Goal: Book appointment/travel/reservation

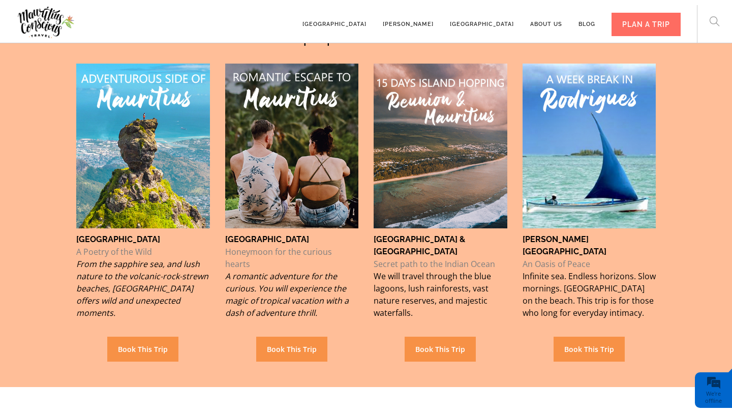
scroll to position [741, 0]
click at [158, 337] on link "Book This Trip" at bounding box center [142, 349] width 71 height 25
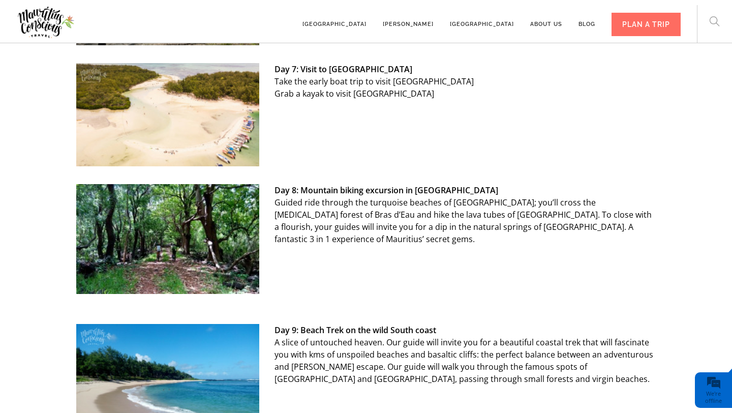
scroll to position [1481, 0]
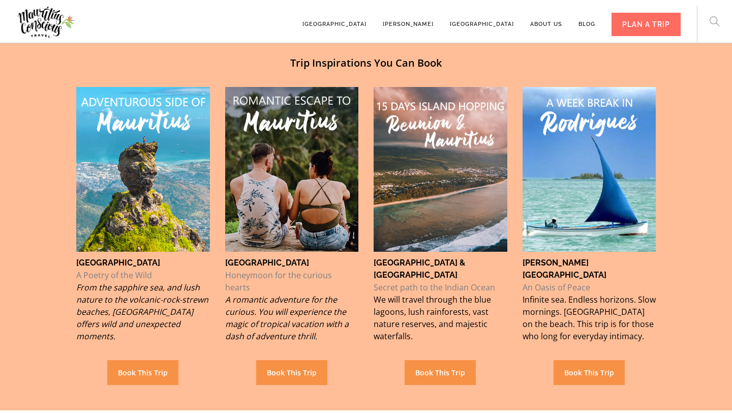
scroll to position [741, 0]
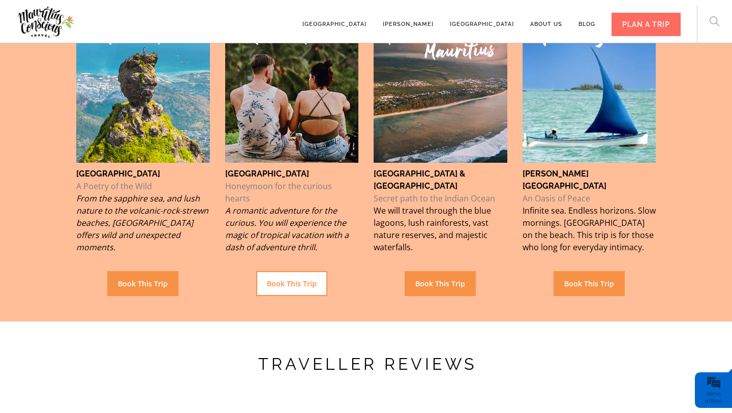
click at [286, 271] on link "Book This Trip" at bounding box center [291, 283] width 71 height 25
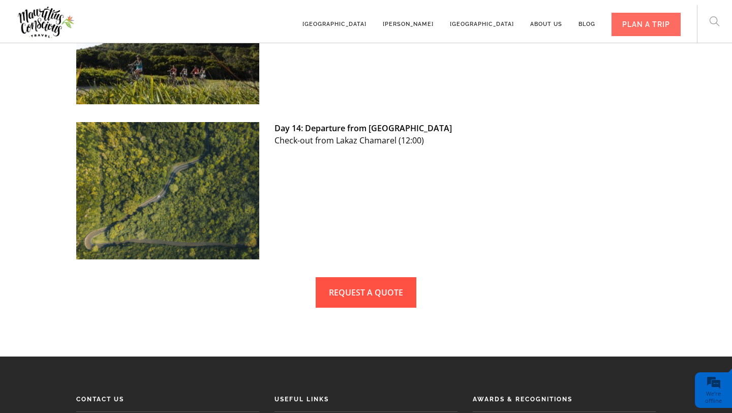
scroll to position [2825, 0]
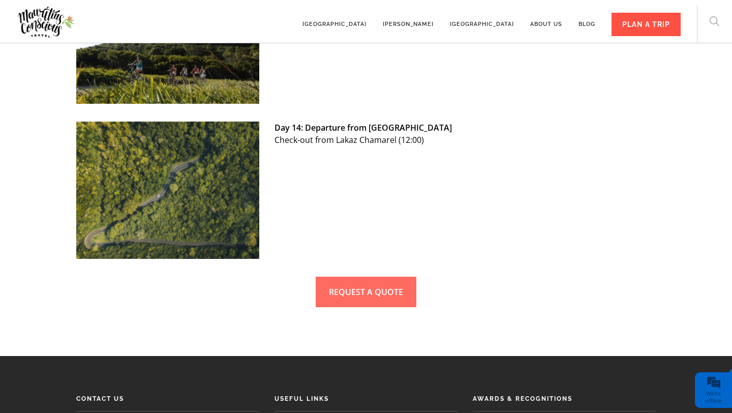
click at [640, 20] on div "PLAN A TRIP" at bounding box center [646, 24] width 69 height 23
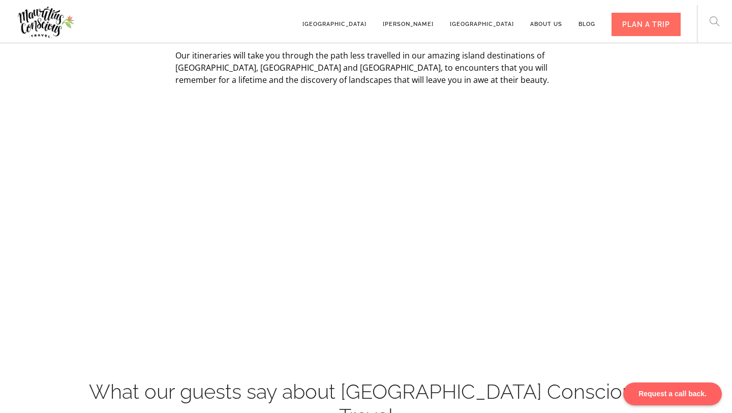
scroll to position [190, 0]
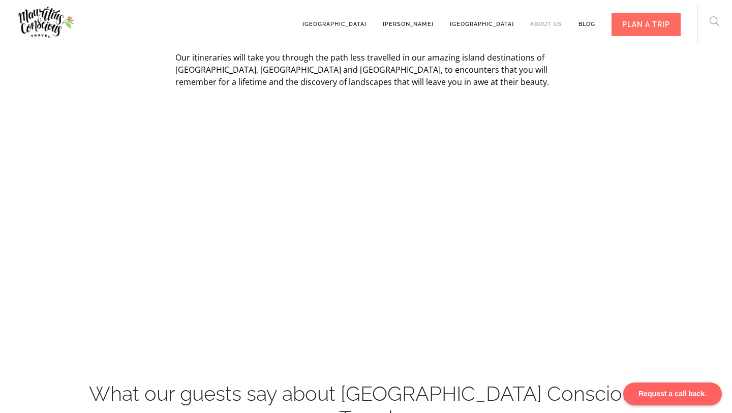
click at [556, 20] on link "About us" at bounding box center [546, 20] width 32 height 28
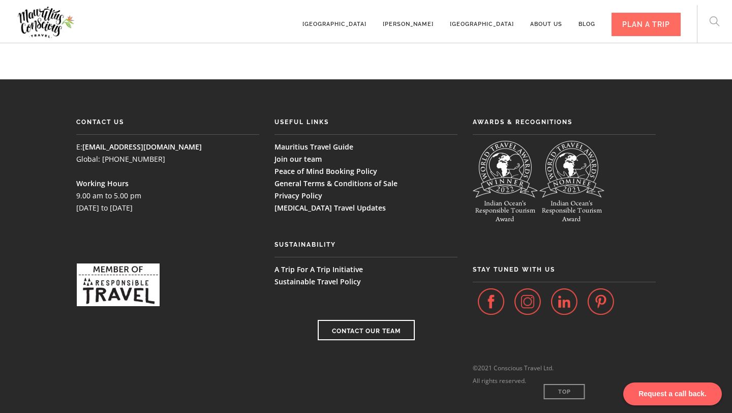
scroll to position [791, 0]
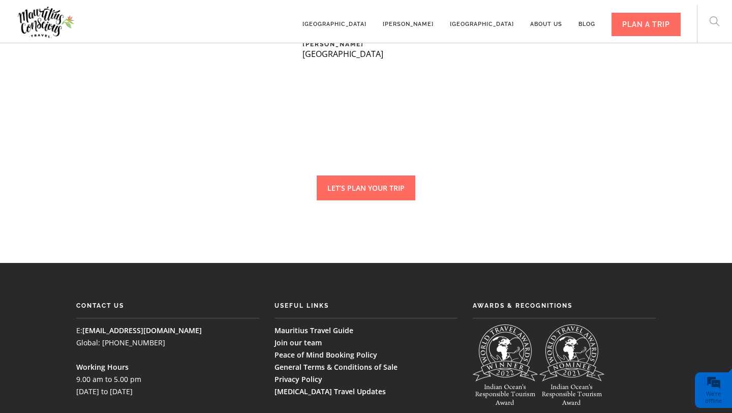
scroll to position [2617, 0]
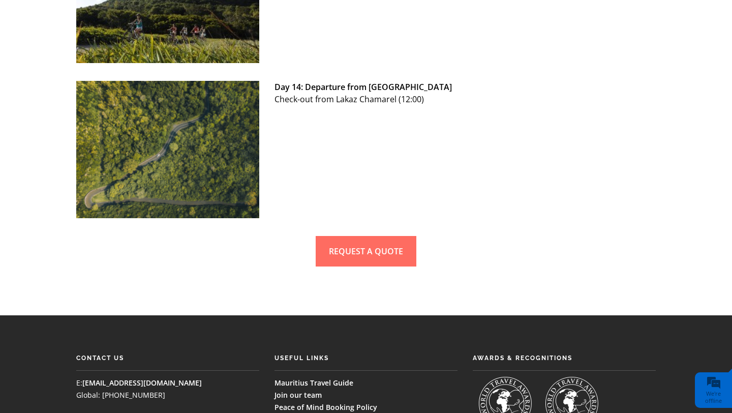
scroll to position [2889, 0]
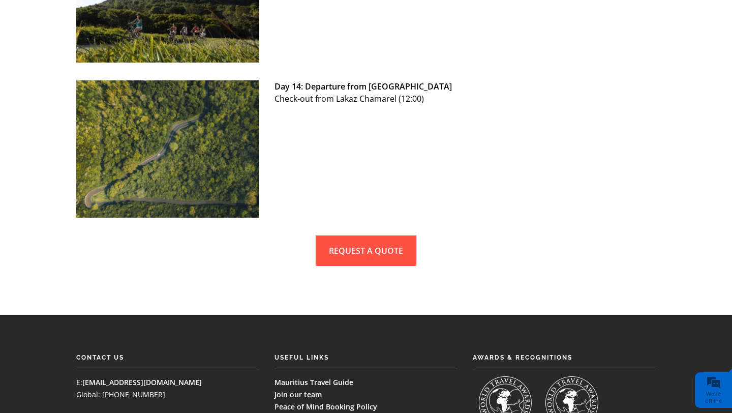
click at [364, 248] on link "REQUEST A QUOTE" at bounding box center [366, 250] width 101 height 31
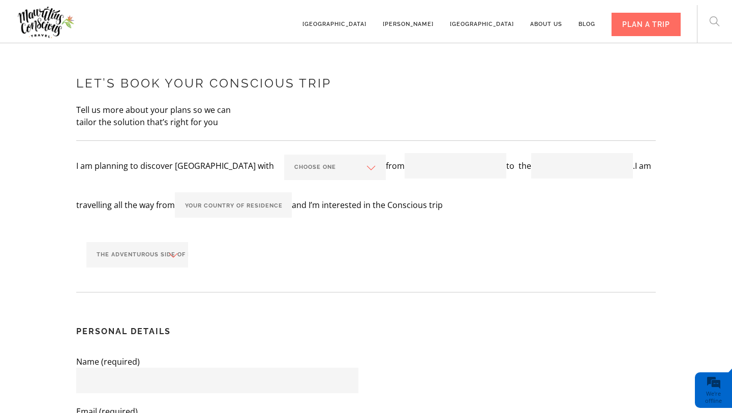
scroll to position [139, 0]
click at [329, 180] on select "Choose one my sweetheart my friends my family my backpack" at bounding box center [335, 167] width 102 height 25
select select
select select "my sweetheart"
click at [414, 178] on input "text" at bounding box center [456, 165] width 102 height 25
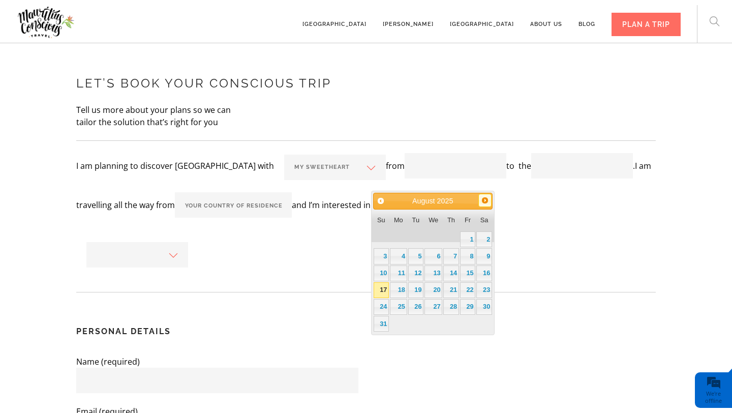
click at [484, 204] on span "Next" at bounding box center [485, 200] width 8 height 8
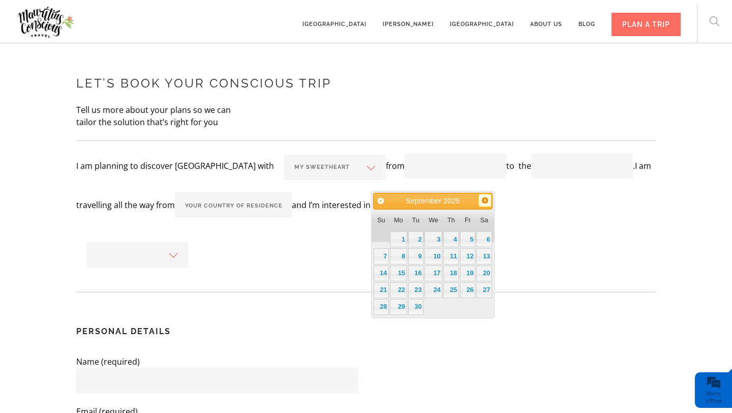
click at [484, 204] on span "Next" at bounding box center [485, 200] width 8 height 8
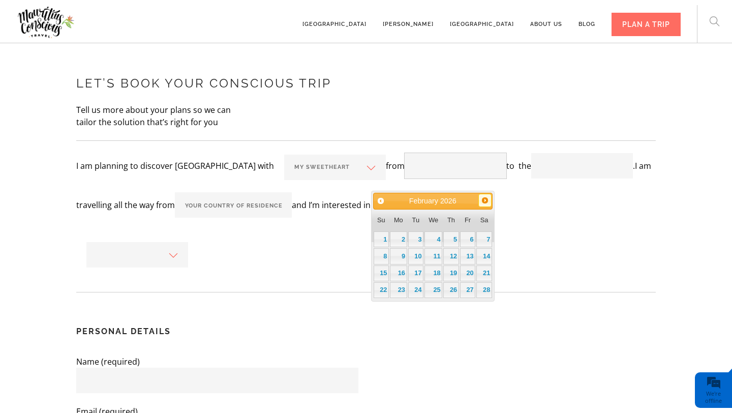
scroll to position [0, 0]
click at [484, 204] on span "Next" at bounding box center [485, 200] width 8 height 8
click at [484, 203] on span "Next" at bounding box center [485, 200] width 8 height 8
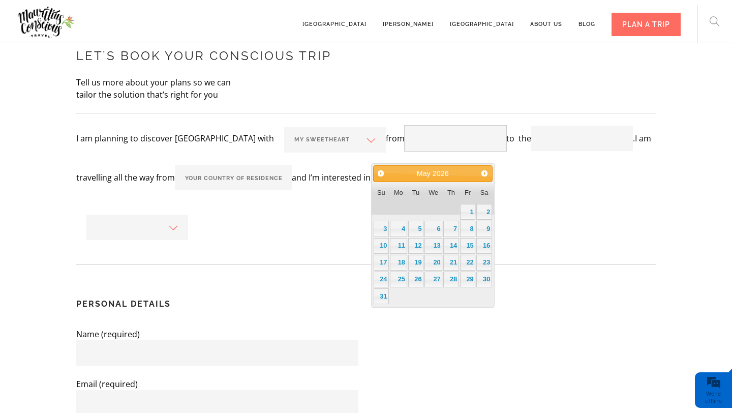
scroll to position [175, 0]
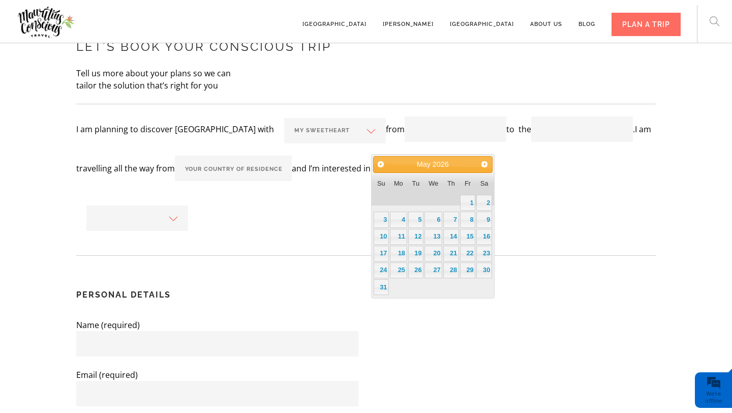
click at [486, 170] on div "Prev Next May 2026" at bounding box center [432, 164] width 119 height 17
click at [486, 167] on span "Next" at bounding box center [485, 164] width 8 height 8
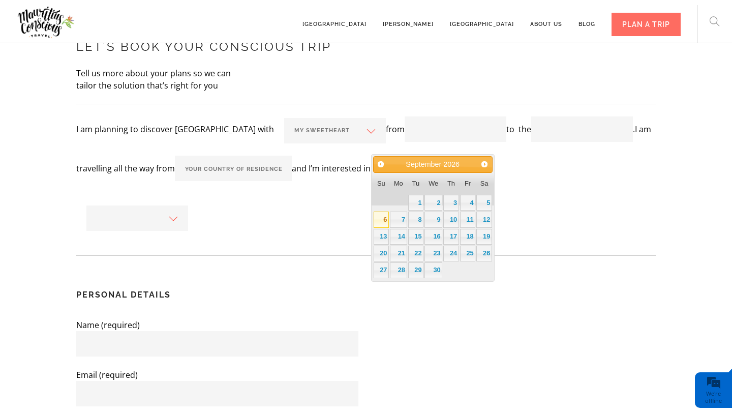
click at [383, 221] on link "6" at bounding box center [382, 220] width 16 height 16
type input "06/09/20262026"
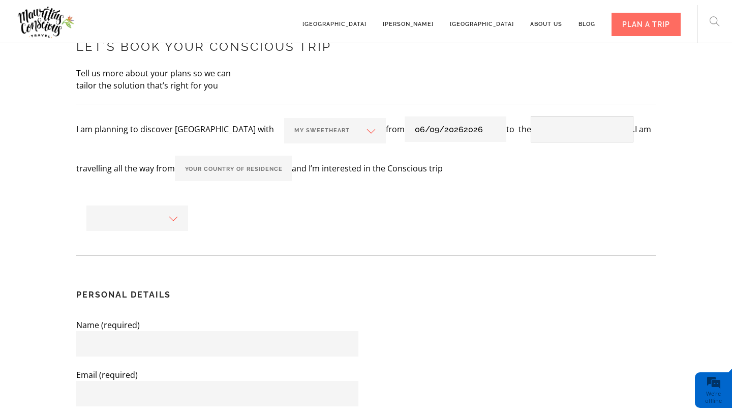
click at [557, 133] on input "text" at bounding box center [582, 128] width 102 height 25
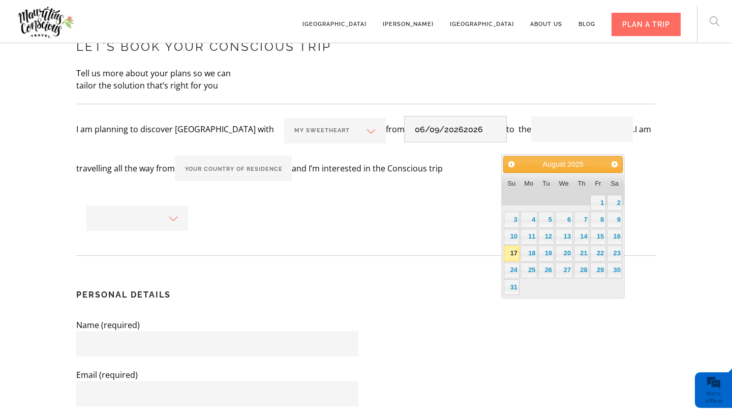
click at [453, 142] on input "06/09/20262026" at bounding box center [456, 128] width 102 height 25
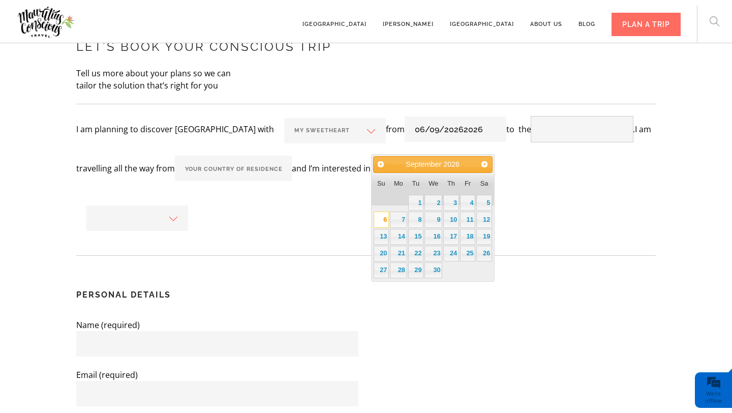
click at [540, 142] on input "text" at bounding box center [582, 128] width 102 height 25
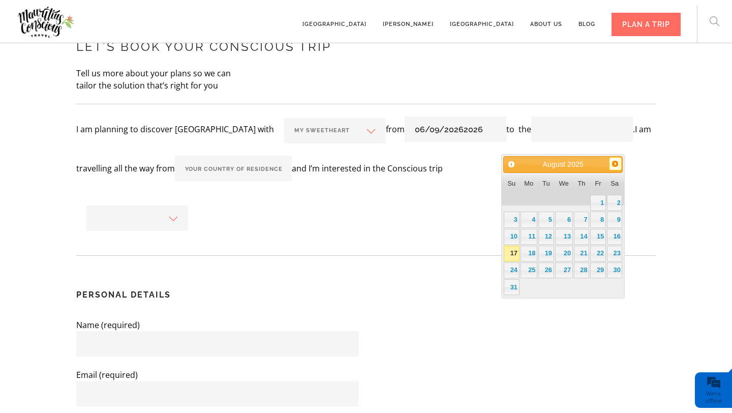
click at [613, 162] on span "Next" at bounding box center [615, 164] width 8 height 8
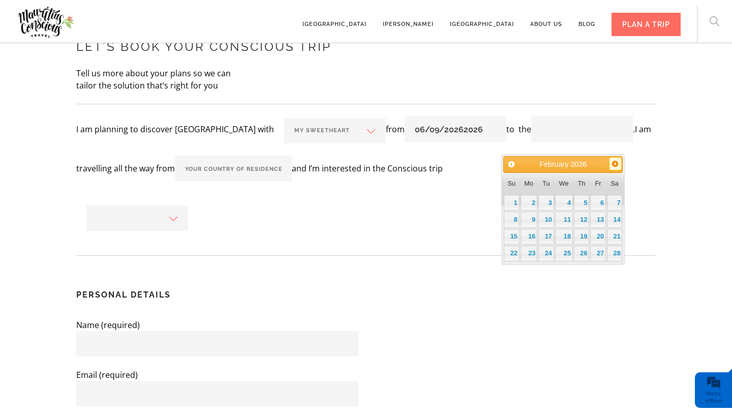
click at [613, 162] on span "Next" at bounding box center [615, 164] width 8 height 8
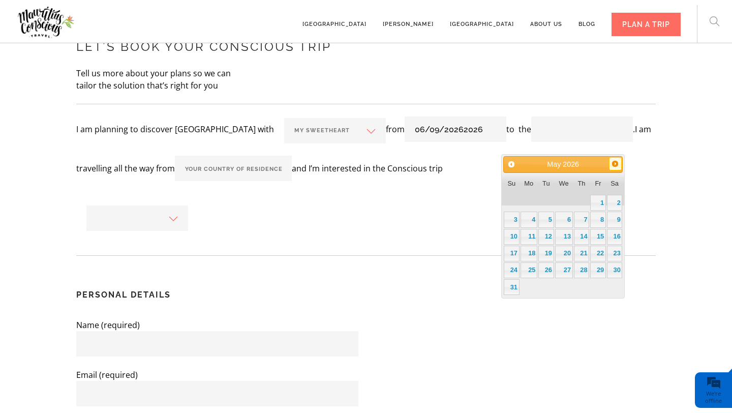
click at [613, 162] on span "Next" at bounding box center [615, 164] width 8 height 8
click at [513, 164] on span "Prev" at bounding box center [511, 164] width 8 height 8
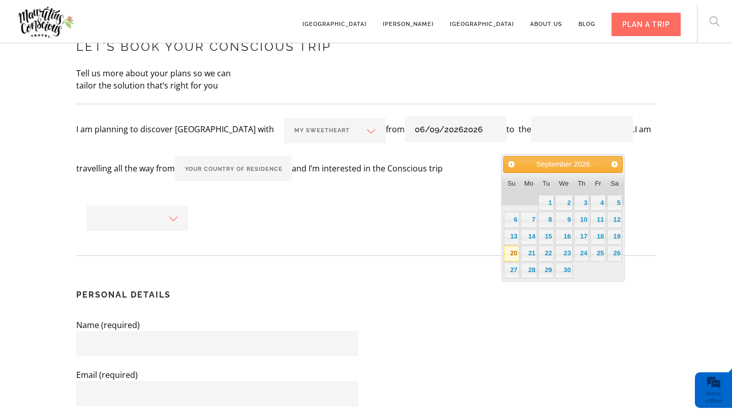
click at [516, 249] on link "20" at bounding box center [512, 254] width 16 height 16
type input "20/09/20262026"
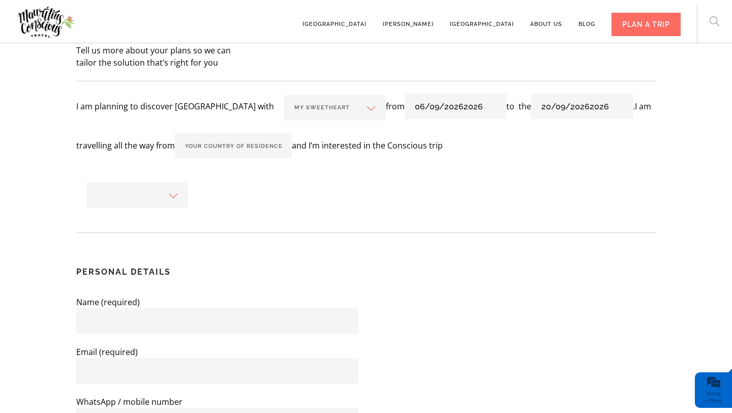
scroll to position [199, 0]
click at [231, 158] on input "text" at bounding box center [233, 144] width 117 height 25
type input "United Kingdom"
click at [178, 207] on select "The Adventurous side of Mauritius Romantic explorers’ escape People, culture & …" at bounding box center [137, 194] width 102 height 25
select select "Culture"
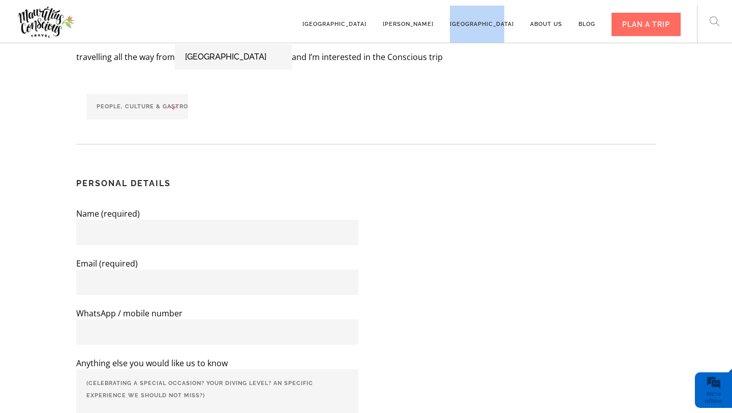
scroll to position [286, 0]
click at [155, 120] on select "The Adventurous side of Mauritius Romantic explorers’ escape People, culture & …" at bounding box center [137, 107] width 102 height 25
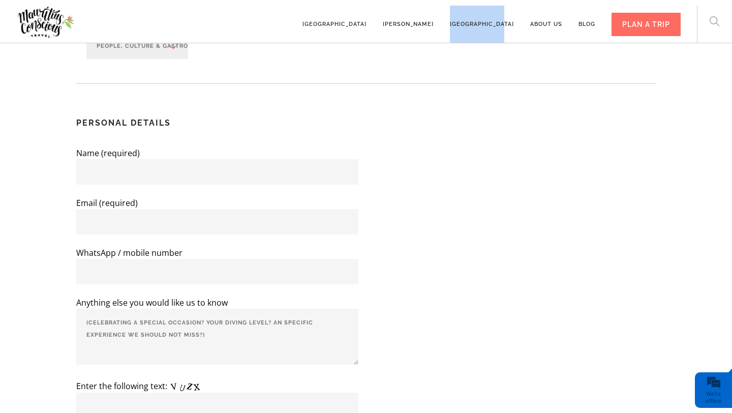
scroll to position [342, 0]
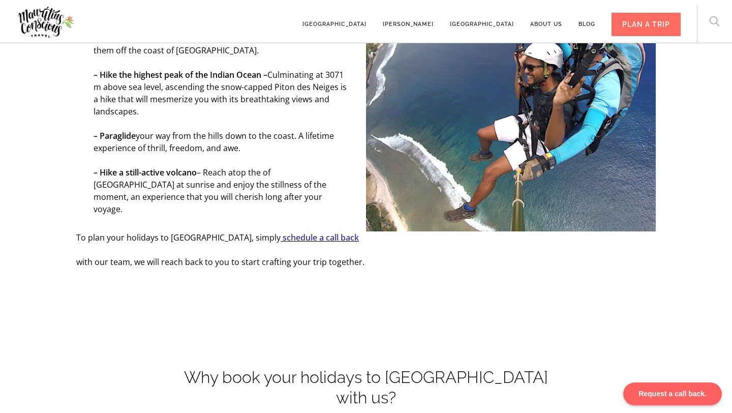
scroll to position [1462, 0]
click at [367, 23] on link "[GEOGRAPHIC_DATA]" at bounding box center [335, 20] width 64 height 28
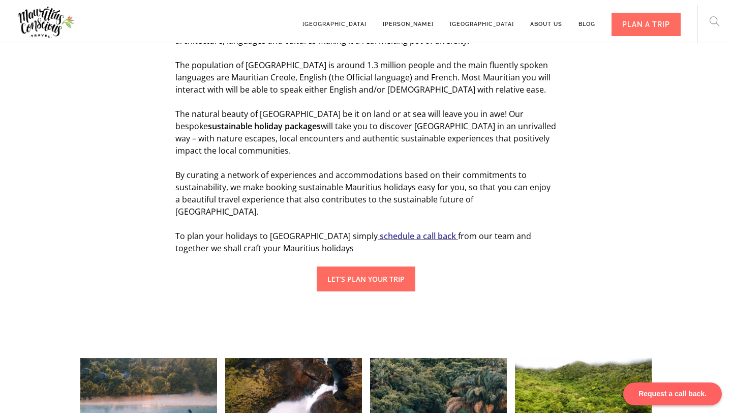
scroll to position [594, 0]
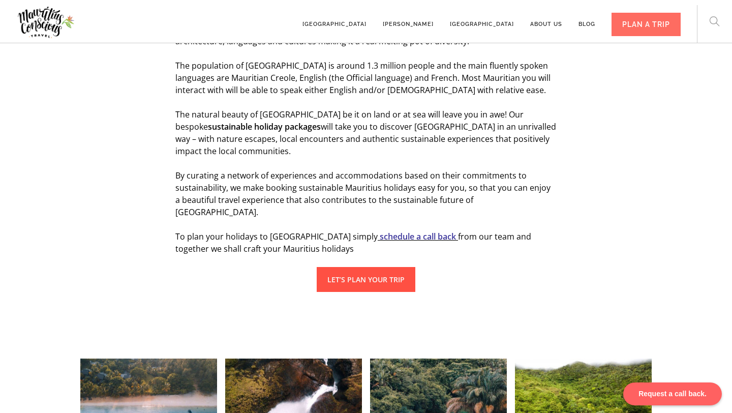
click at [358, 267] on link "LET’S PLAN YOUR TRIP" at bounding box center [366, 279] width 99 height 25
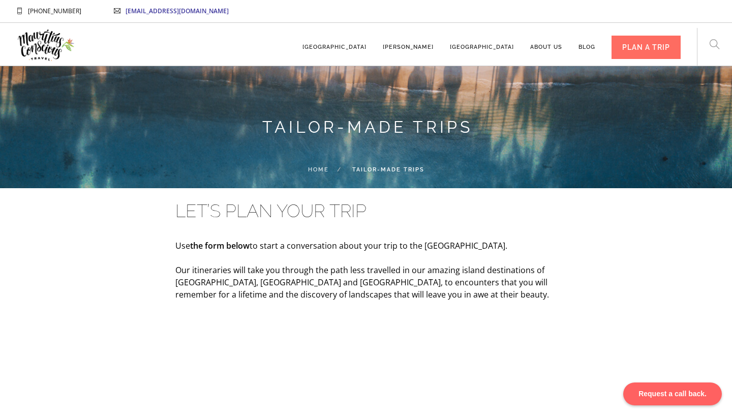
click at [23, 50] on img at bounding box center [45, 45] width 59 height 38
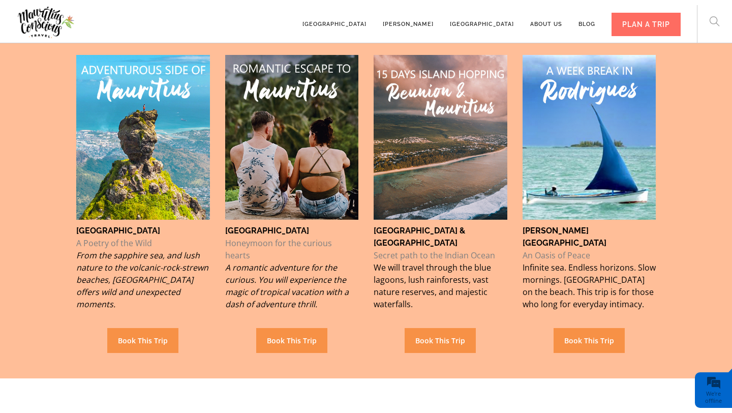
scroll to position [685, 0]
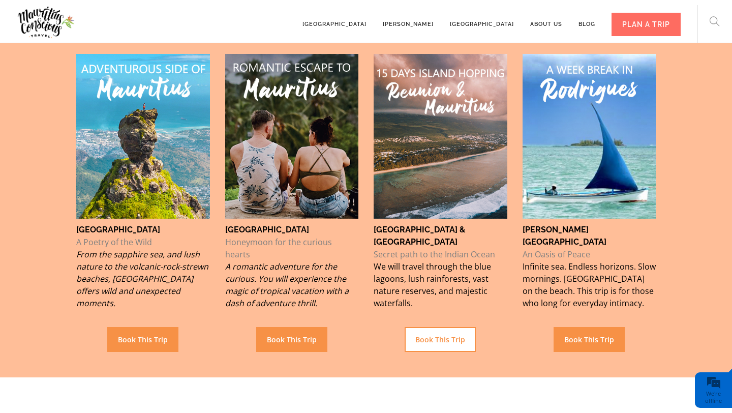
click at [443, 333] on link "Book This Trip" at bounding box center [440, 339] width 71 height 25
